Goal: Information Seeking & Learning: Learn about a topic

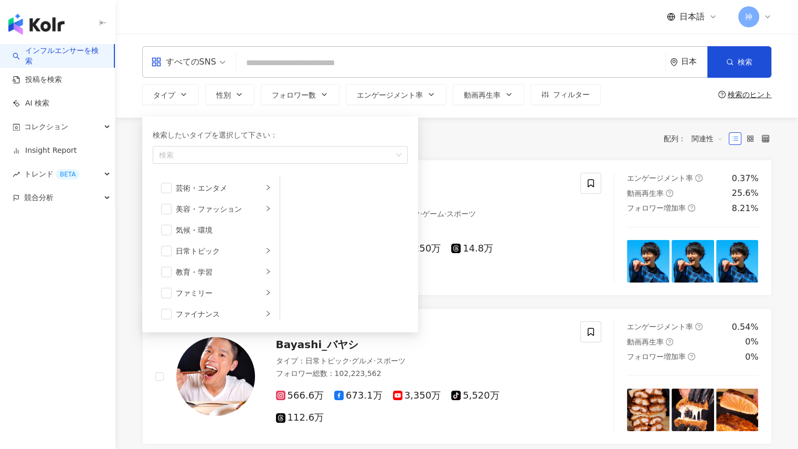
click at [342, 67] on input "search" at bounding box center [450, 63] width 421 height 20
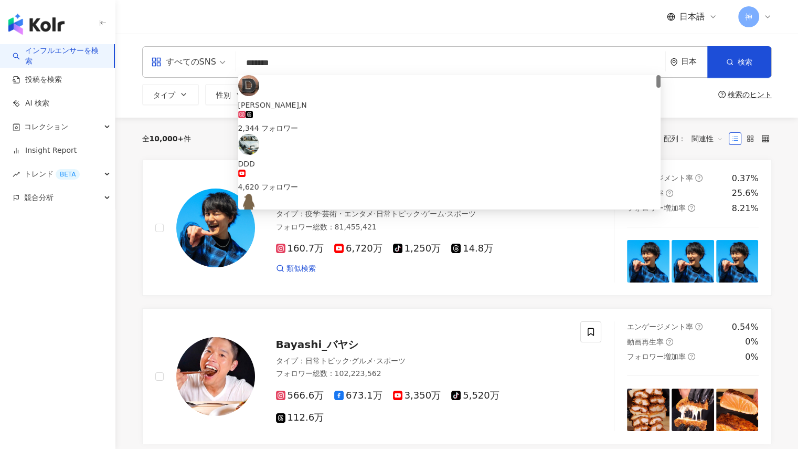
type input "********"
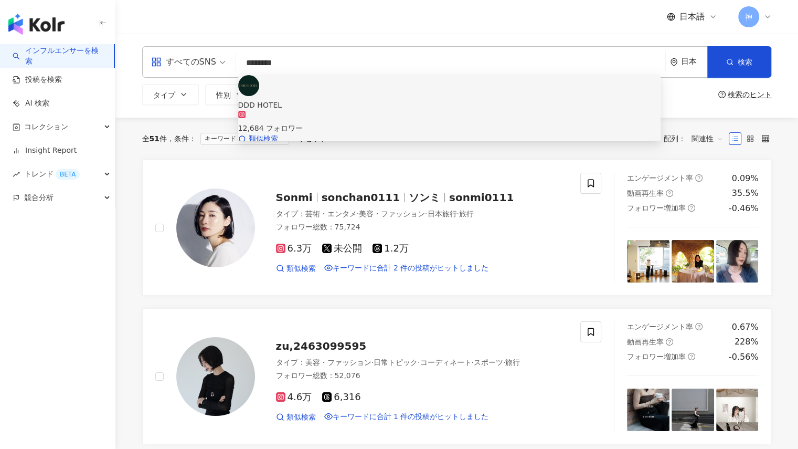
click at [330, 99] on span "DDD HOTEL" at bounding box center [449, 105] width 423 height 12
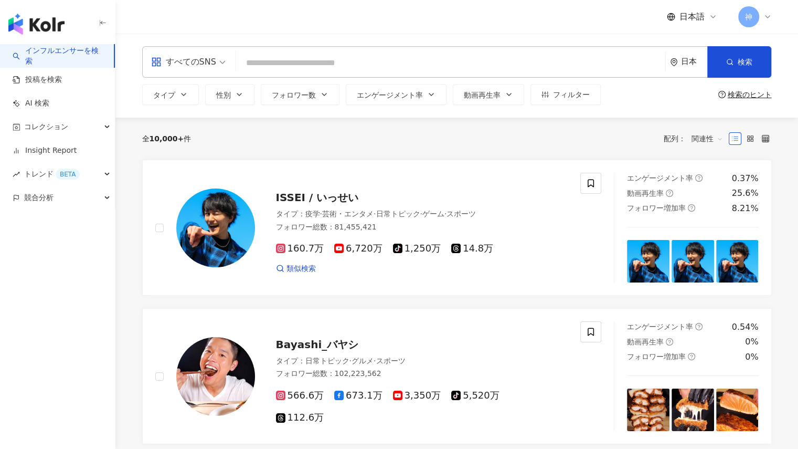
click at [218, 62] on span "すべてのSNS" at bounding box center [188, 62] width 75 height 17
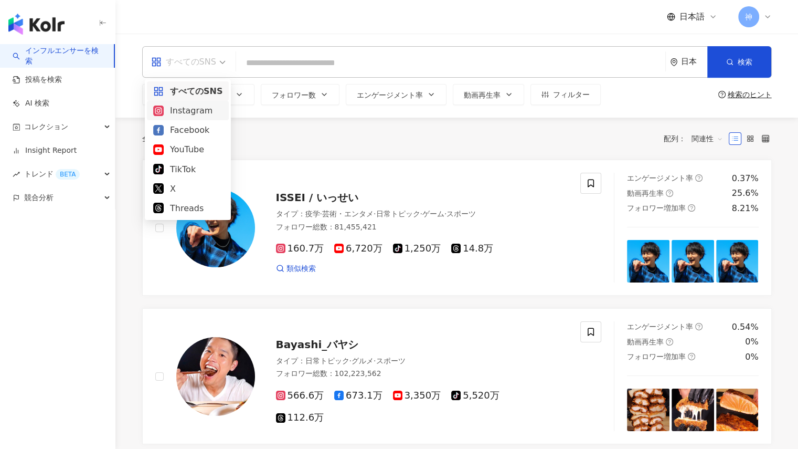
click at [197, 108] on div "Instagram" at bounding box center [187, 110] width 69 height 13
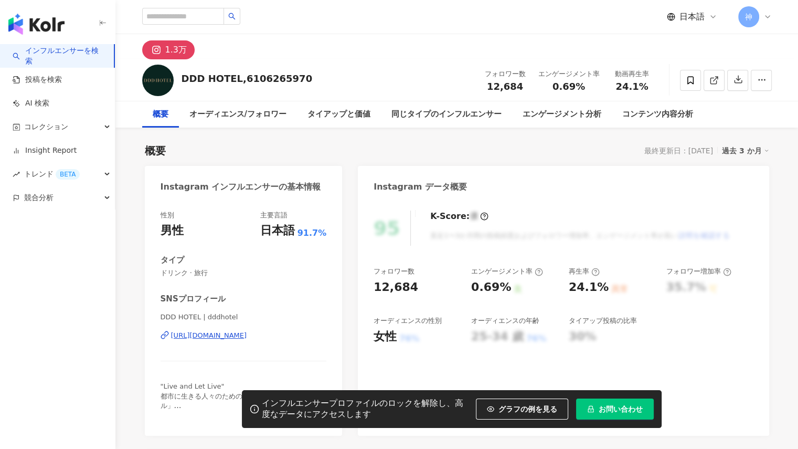
click at [758, 149] on div "過去 3 か月" at bounding box center [745, 151] width 47 height 14
click at [761, 169] on link "過去 3 か月" at bounding box center [756, 172] width 46 height 12
click at [738, 86] on button "button" at bounding box center [738, 80] width 21 height 21
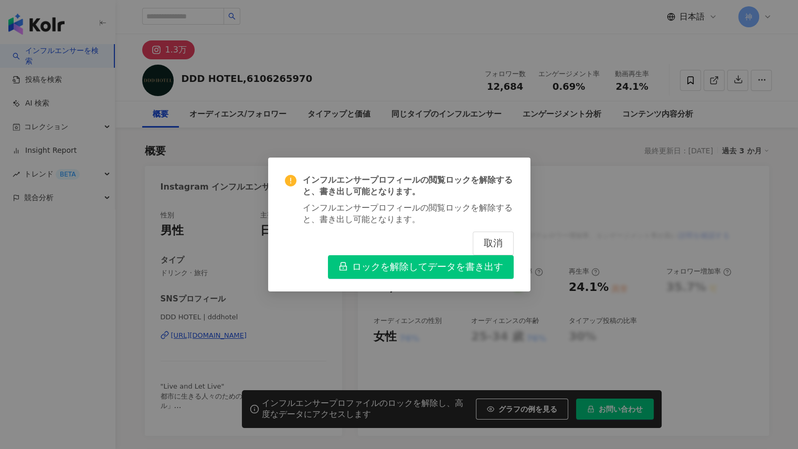
click at [477, 272] on span "ロックを解除してデータを書き出す" at bounding box center [427, 267] width 151 height 12
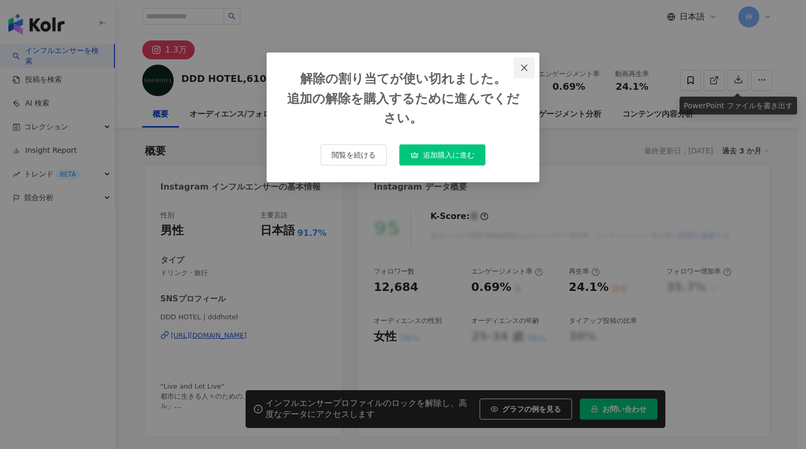
click at [526, 66] on icon "close" at bounding box center [524, 67] width 6 height 6
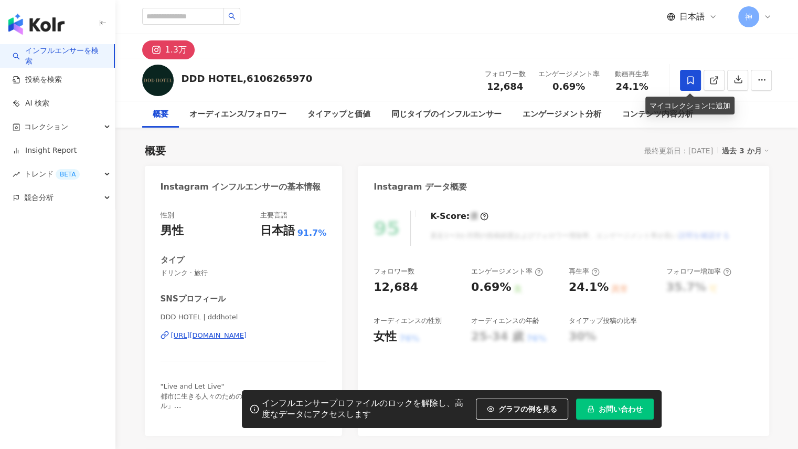
click at [691, 80] on icon at bounding box center [690, 80] width 9 height 9
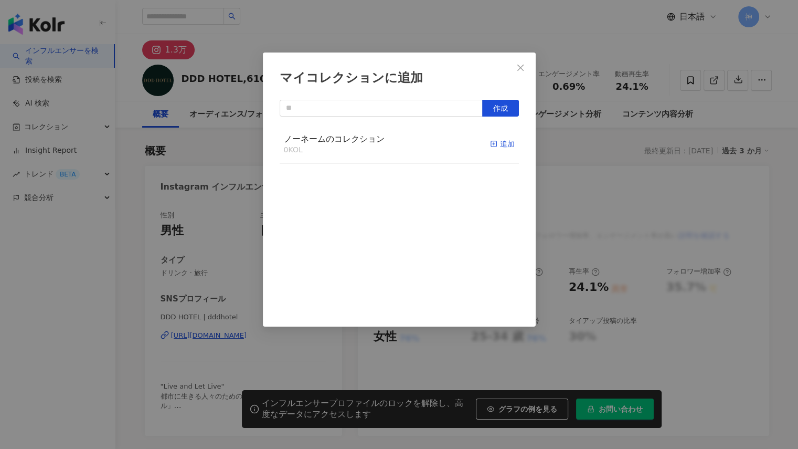
click at [490, 146] on icon "button" at bounding box center [493, 143] width 7 height 7
click at [706, 121] on div "マイコレクションに追加 作成 ノーネームのコレクション 1 KOL 追加済み" at bounding box center [399, 224] width 798 height 449
click at [730, 109] on div "マイコレクションに追加 作成 ノーネームのコレクション 1 KOL 追加済み" at bounding box center [399, 224] width 798 height 449
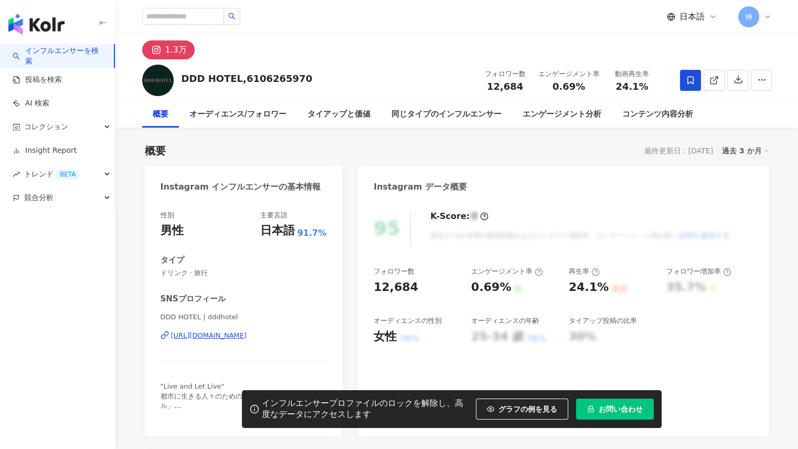
click at [574, 148] on div "概要 最終更新日：2025/09/16 過去 3 か月" at bounding box center [457, 150] width 625 height 15
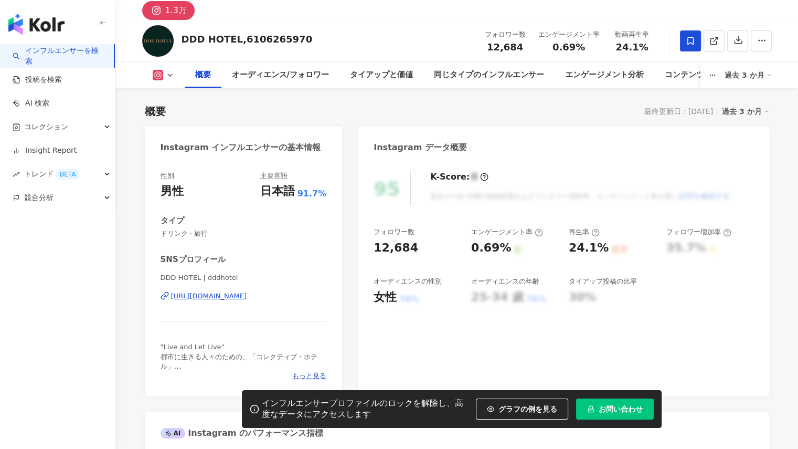
scroll to position [42, 0]
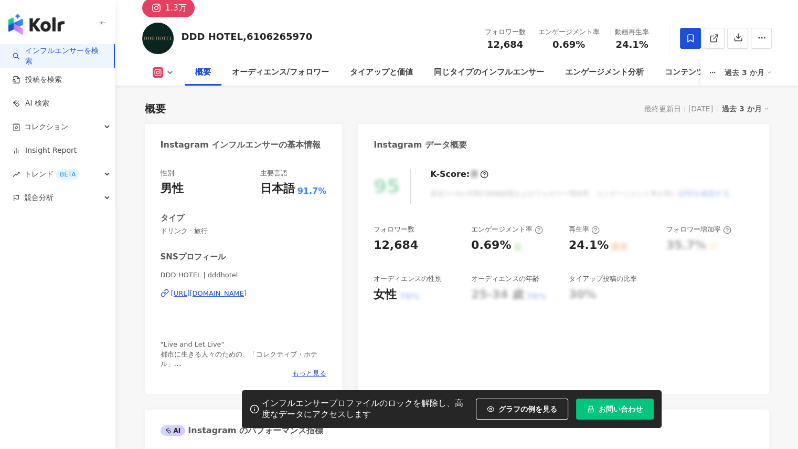
click at [648, 170] on div "K-Score : 優 直近1〜3か月間の投稿頻度およびフォロワー増加率、エンゲージメント率が高い 説明を確認する" at bounding box center [575, 186] width 311 height 35
click at [542, 150] on div "Instagram データ概要" at bounding box center [563, 141] width 411 height 34
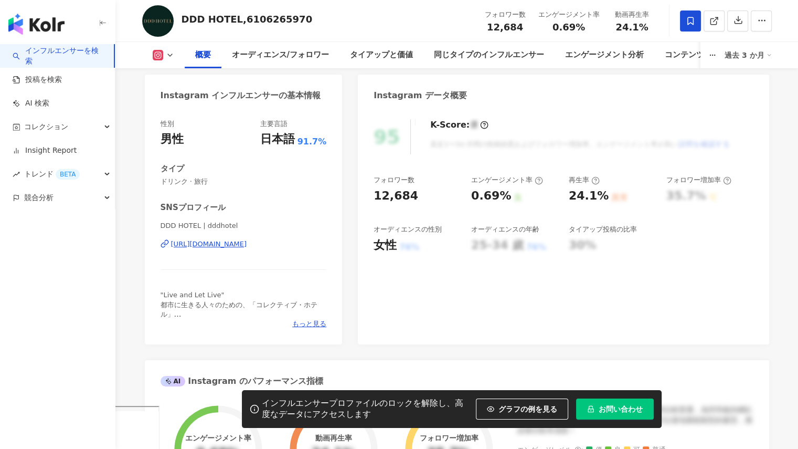
scroll to position [105, 0]
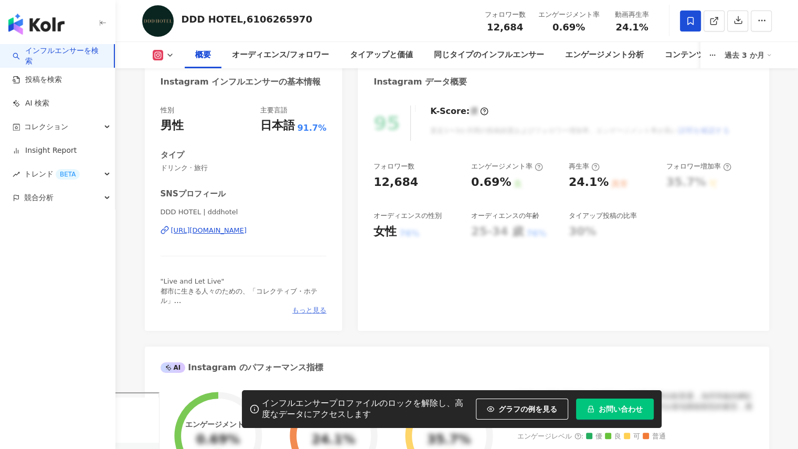
click at [319, 309] on span "もっと見る" at bounding box center [309, 310] width 34 height 9
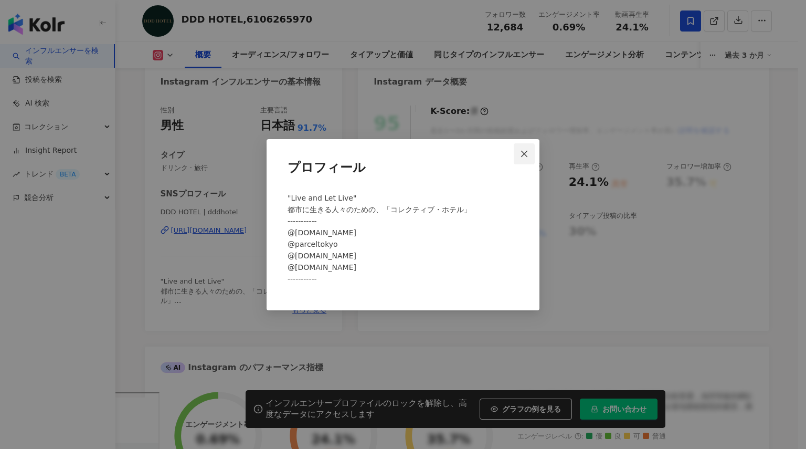
click at [526, 155] on icon "close" at bounding box center [524, 154] width 6 height 6
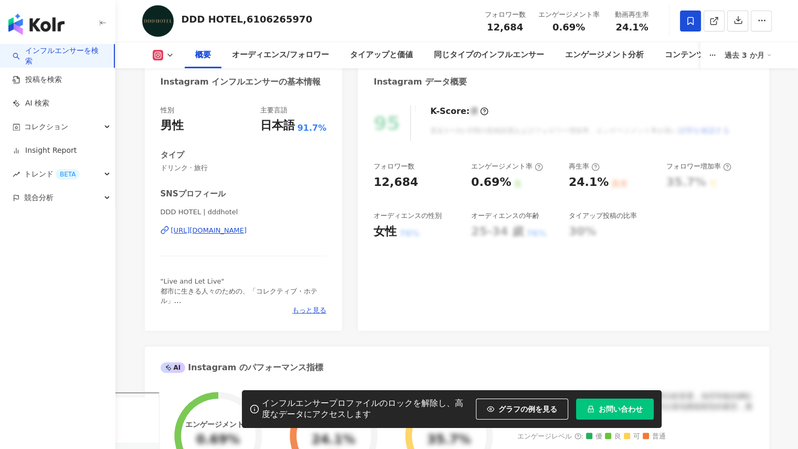
click at [608, 265] on div "95 K-Score : 優 直近1〜3か月間の投稿頻度およびフォロワー増加率、エンゲージメント率が高い 説明を確認する フォロワー数 12,684 エンゲー…" at bounding box center [563, 213] width 411 height 236
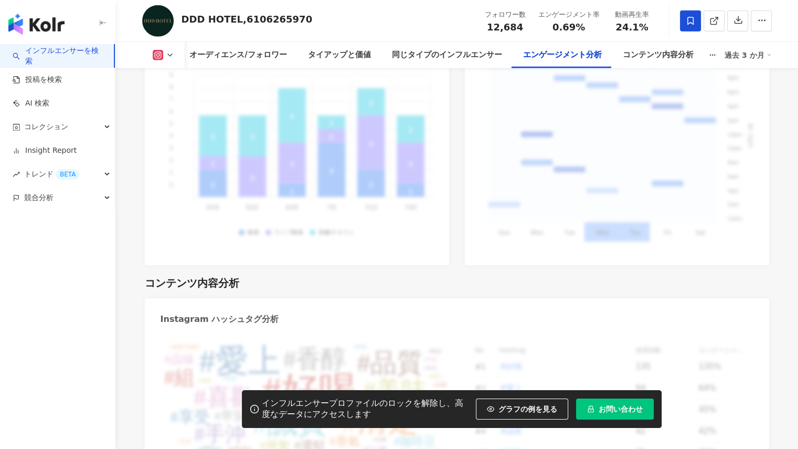
scroll to position [2791, 0]
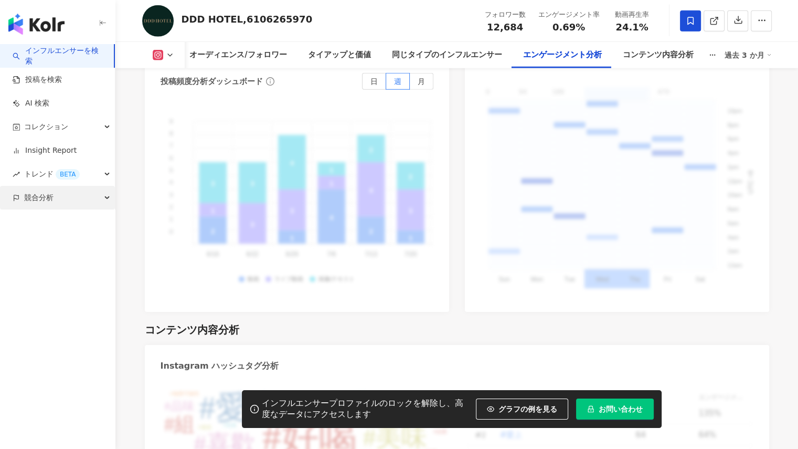
click at [109, 198] on icon "button" at bounding box center [108, 198] width 5 height 0
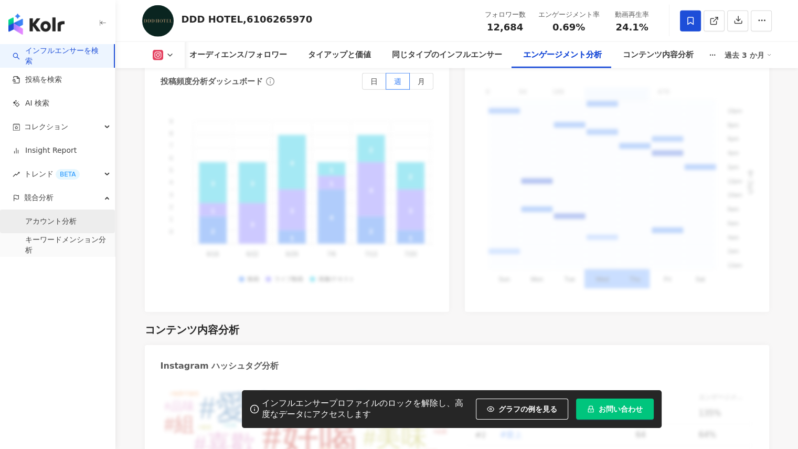
click at [77, 219] on link "アカウント分析" at bounding box center [50, 221] width 51 height 10
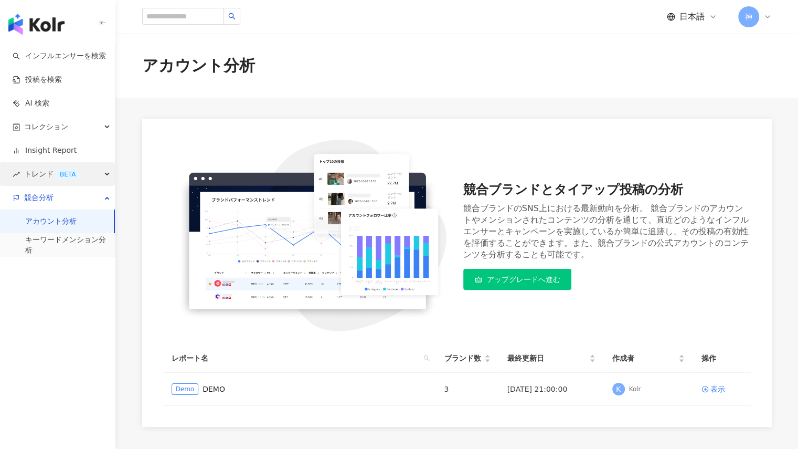
click at [71, 171] on div "BETA" at bounding box center [68, 174] width 24 height 10
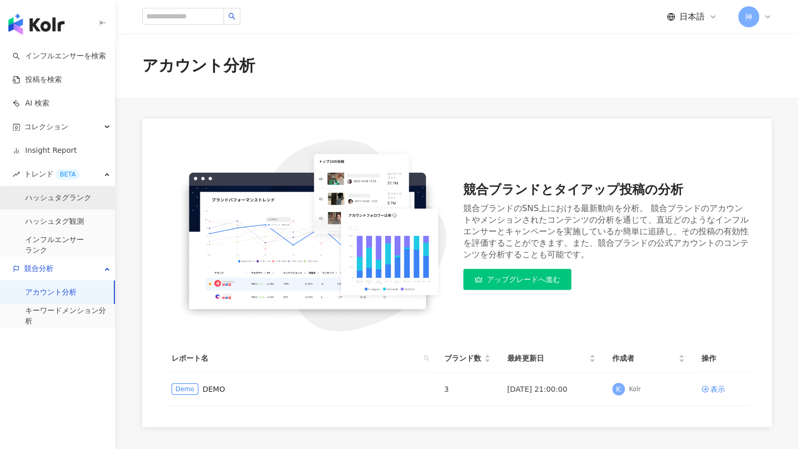
click at [70, 195] on link "ハッシュタグランク" at bounding box center [58, 198] width 66 height 10
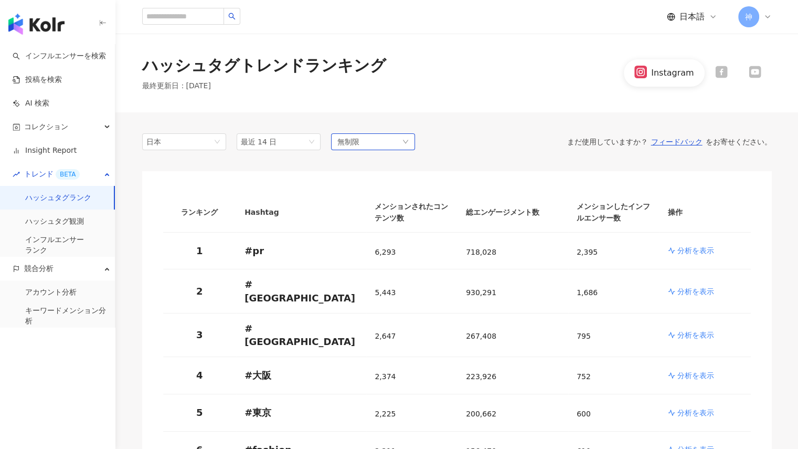
click at [377, 142] on div "無制限" at bounding box center [373, 141] width 84 height 17
click at [57, 81] on link "投稿を検索" at bounding box center [37, 80] width 49 height 10
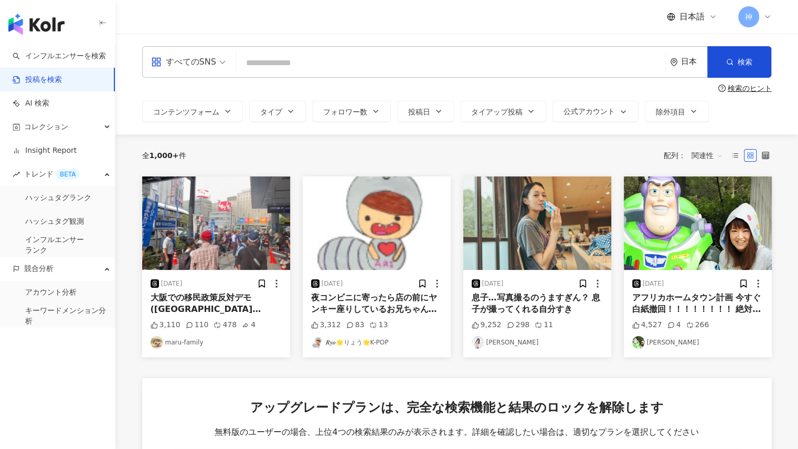
click at [317, 60] on input "search" at bounding box center [450, 62] width 421 height 23
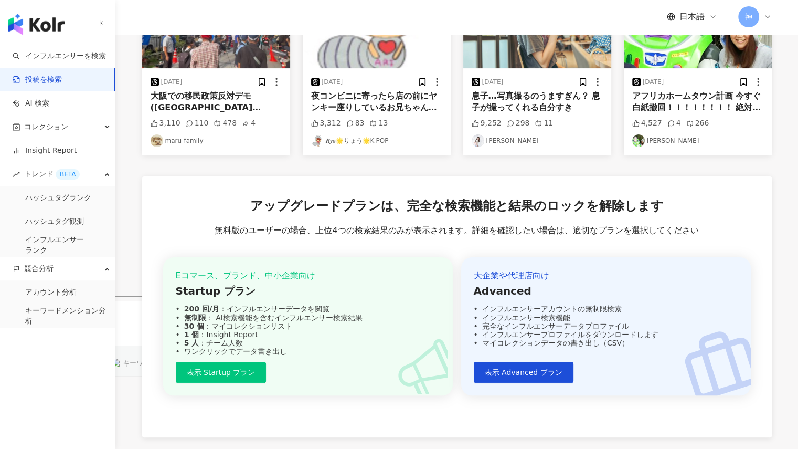
scroll to position [218, 0]
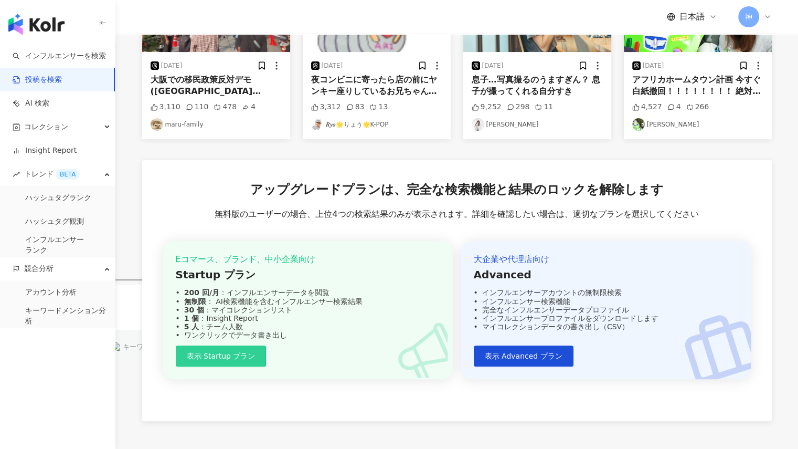
click at [236, 358] on span "表示 Startup プラン" at bounding box center [221, 356] width 69 height 8
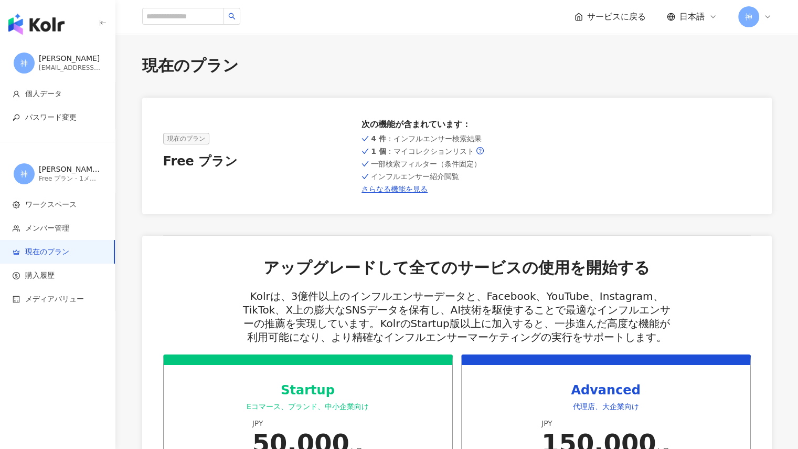
drag, startPoint x: 703, startPoint y: 2, endPoint x: 625, endPoint y: 61, distance: 98.6
click at [625, 61] on div "現在のプラン" at bounding box center [457, 66] width 630 height 22
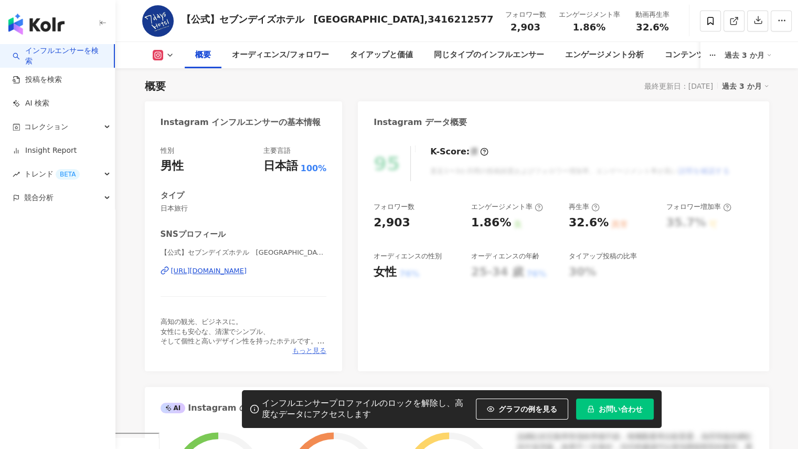
click at [312, 352] on span "もっと見る" at bounding box center [309, 350] width 34 height 9
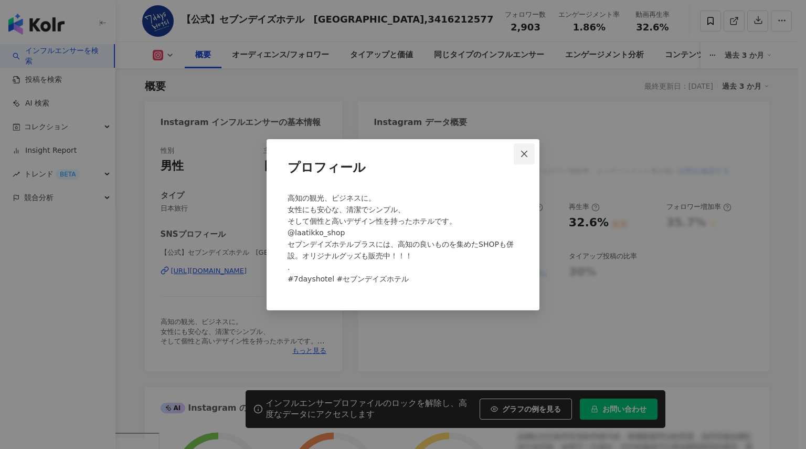
click at [523, 157] on icon "close" at bounding box center [524, 154] width 8 height 8
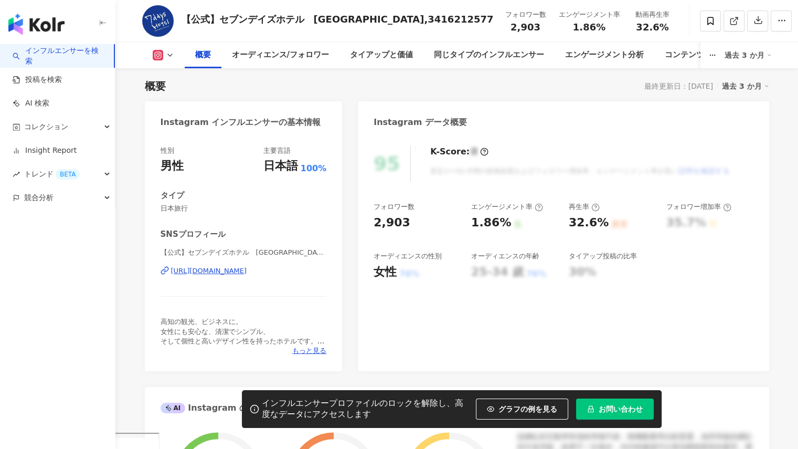
scroll to position [457, 0]
